Goal: Find specific page/section: Find specific page/section

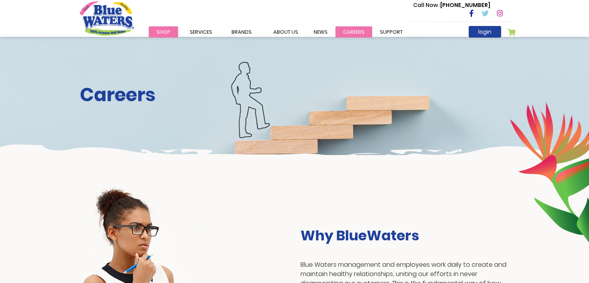
click at [355, 33] on link "careers" at bounding box center [353, 31] width 37 height 11
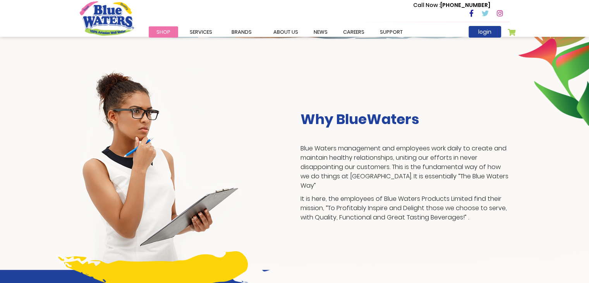
scroll to position [115, 0]
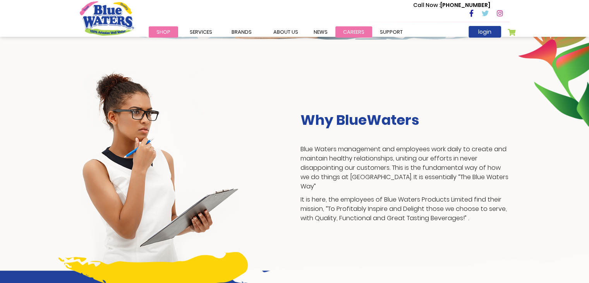
click at [347, 29] on link "careers" at bounding box center [353, 31] width 37 height 11
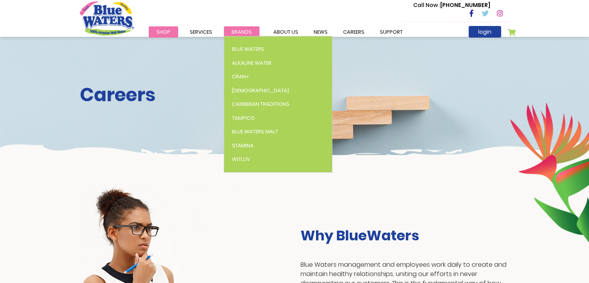
click at [240, 28] on link "Brands" at bounding box center [242, 31] width 36 height 11
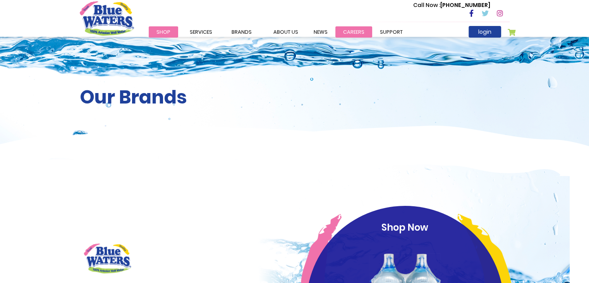
click at [345, 34] on link "careers" at bounding box center [353, 31] width 37 height 11
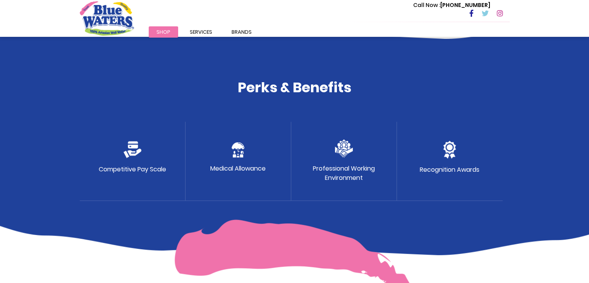
scroll to position [383, 0]
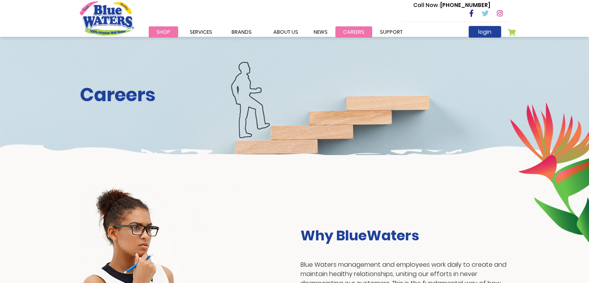
click at [335, 32] on link "careers" at bounding box center [353, 31] width 37 height 11
click at [354, 31] on link "careers" at bounding box center [353, 31] width 37 height 11
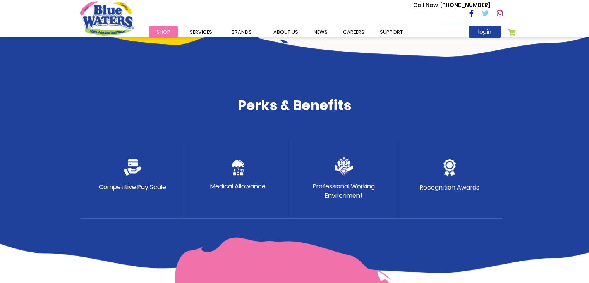
scroll to position [449, 0]
